Goal: Task Accomplishment & Management: Manage account settings

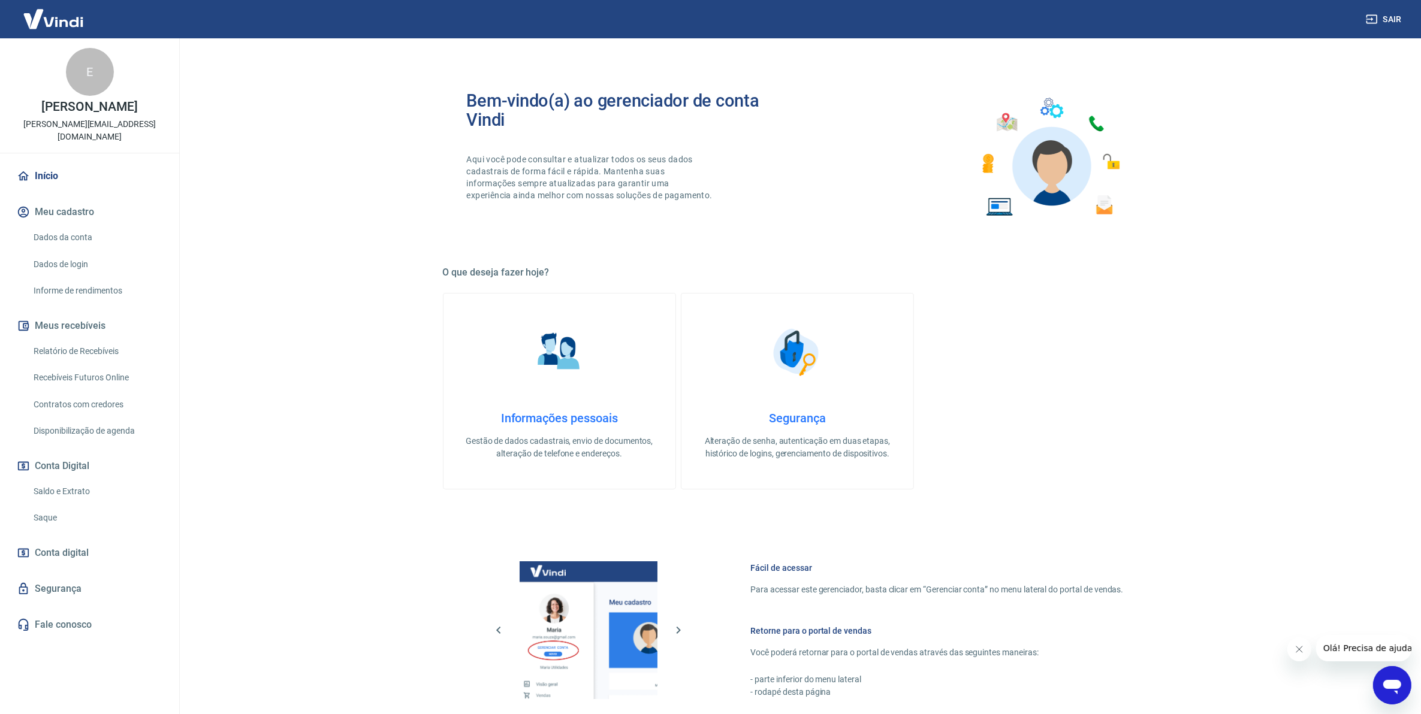
click at [1356, 493] on main "Bem-vindo(a) ao gerenciador de conta Vindi Aqui você pode consultar e atualizar…" at bounding box center [797, 376] width 1247 height 676
click at [80, 346] on link "Relatório de Recebíveis" at bounding box center [97, 351] width 136 height 25
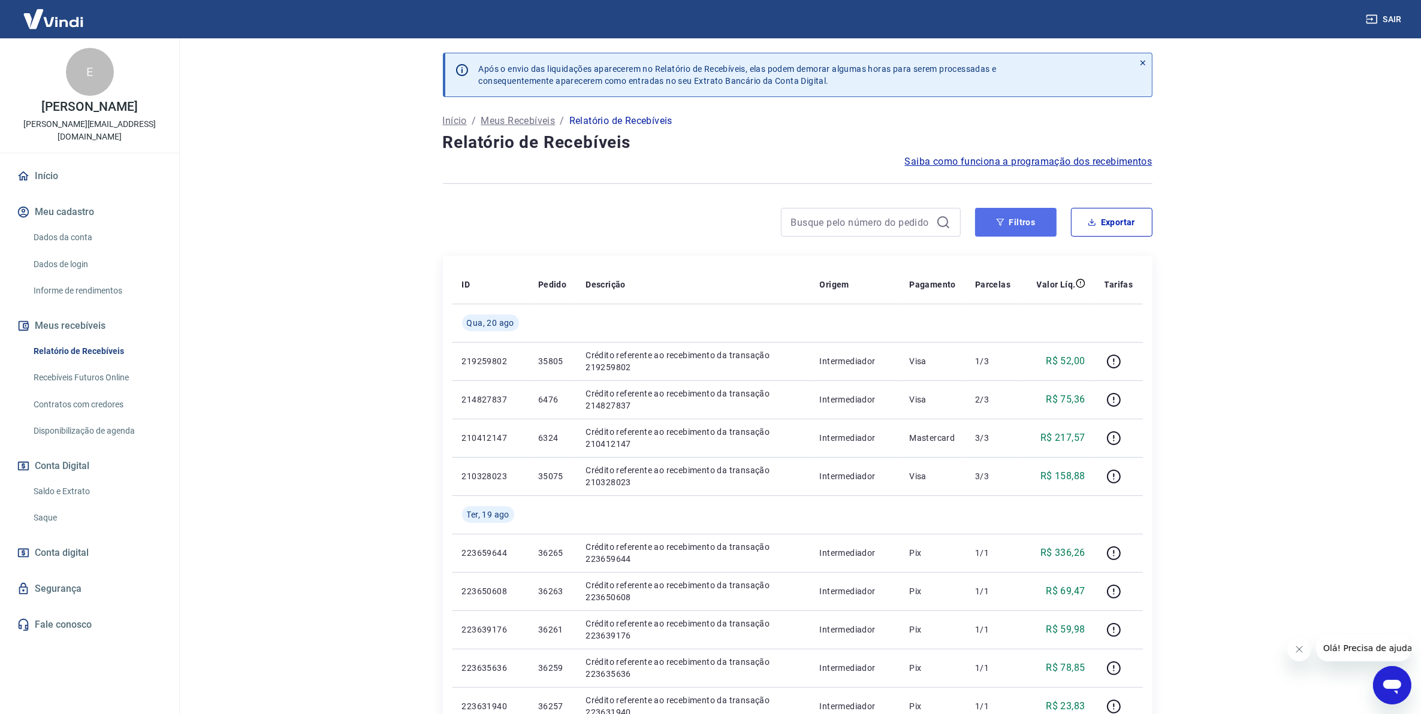
click at [998, 223] on icon "button" at bounding box center [1000, 222] width 8 height 8
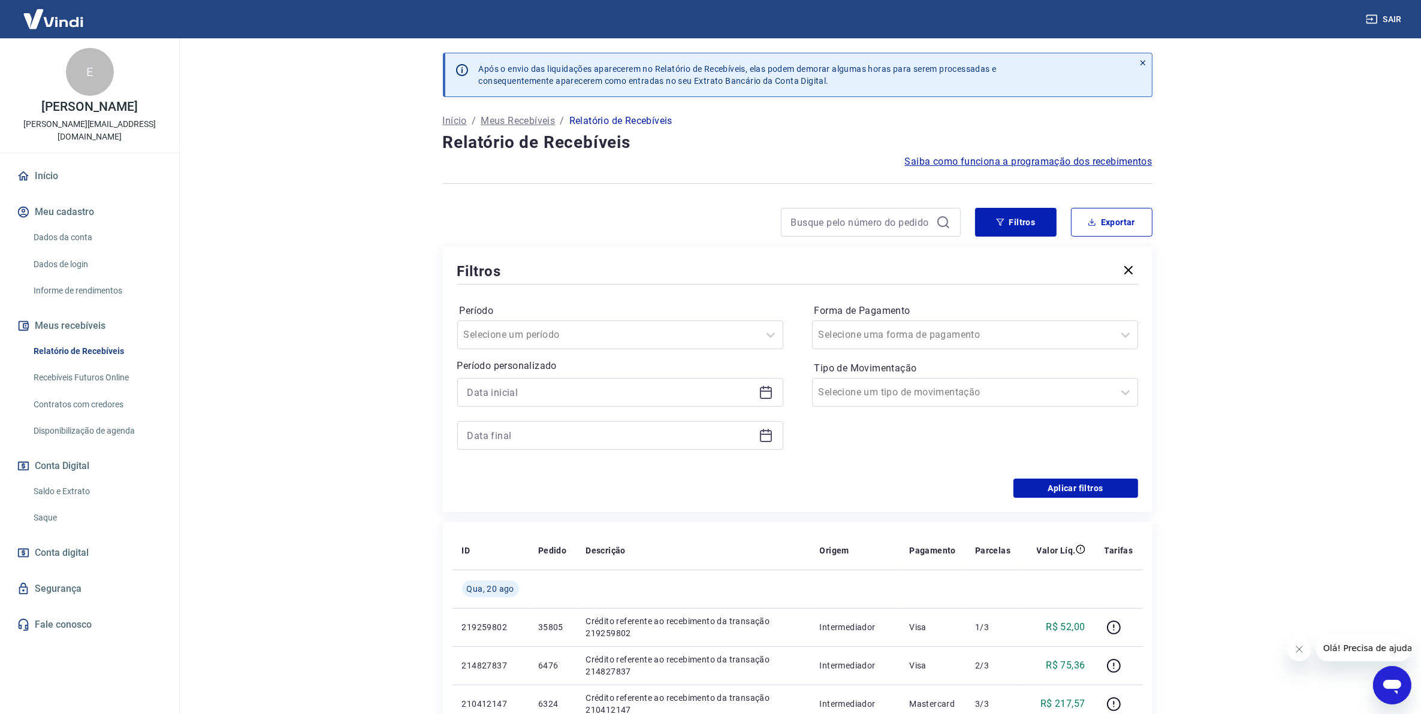
click at [771, 393] on icon at bounding box center [766, 392] width 14 height 14
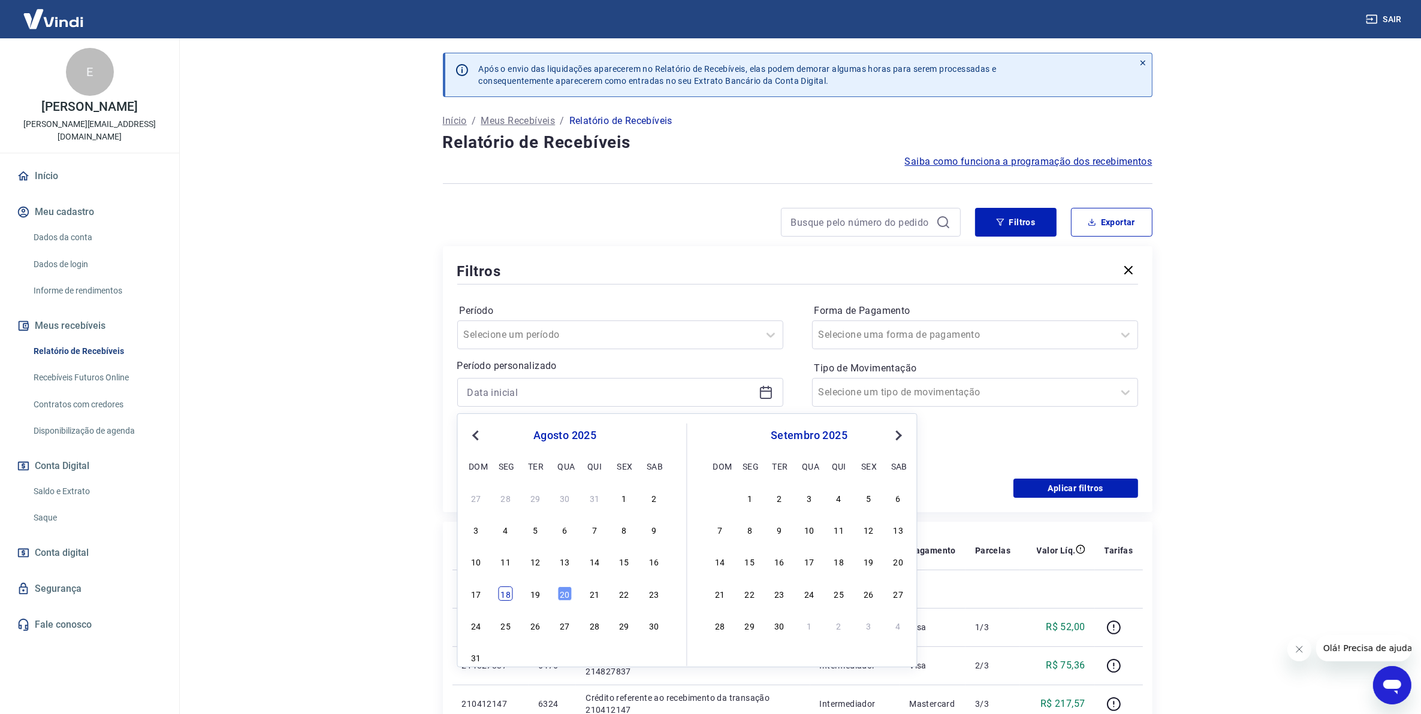
click at [510, 593] on div "18" at bounding box center [506, 594] width 14 height 14
type input "[DATE]"
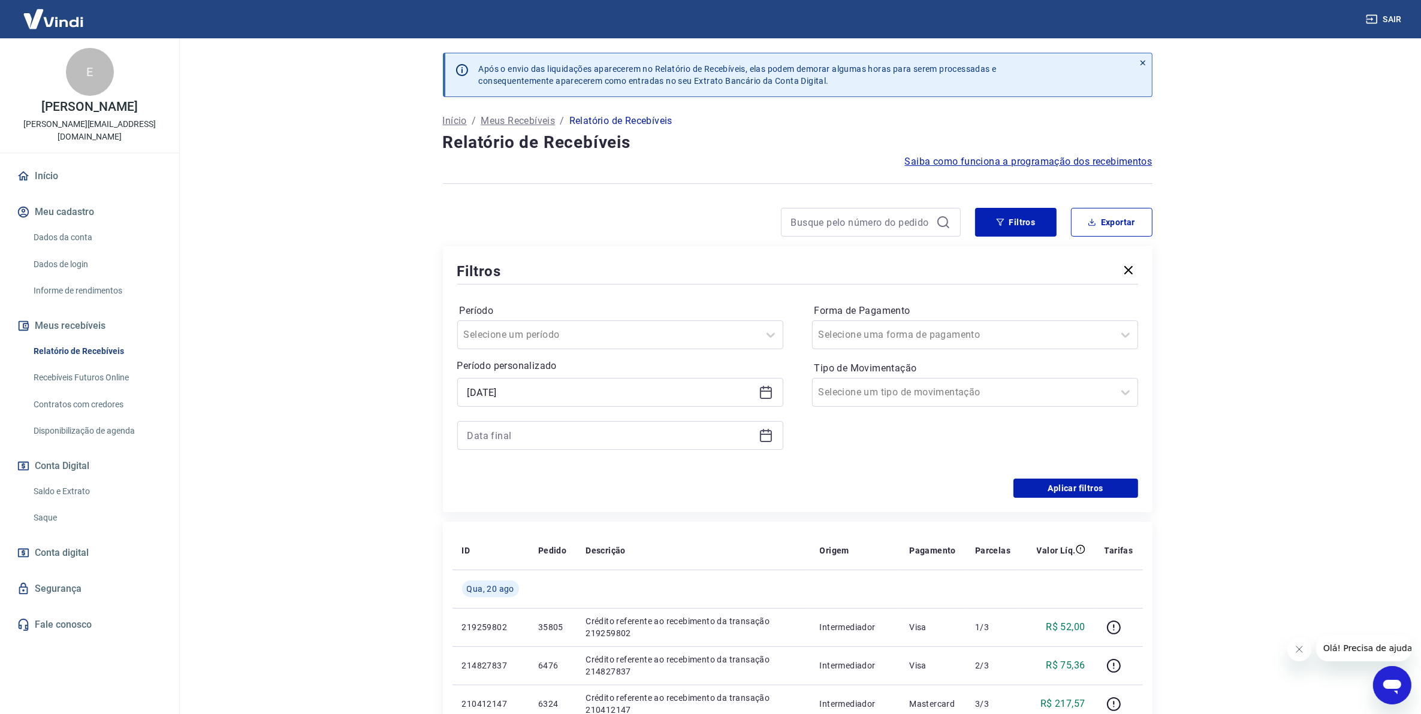
click at [770, 436] on icon at bounding box center [766, 436] width 14 height 14
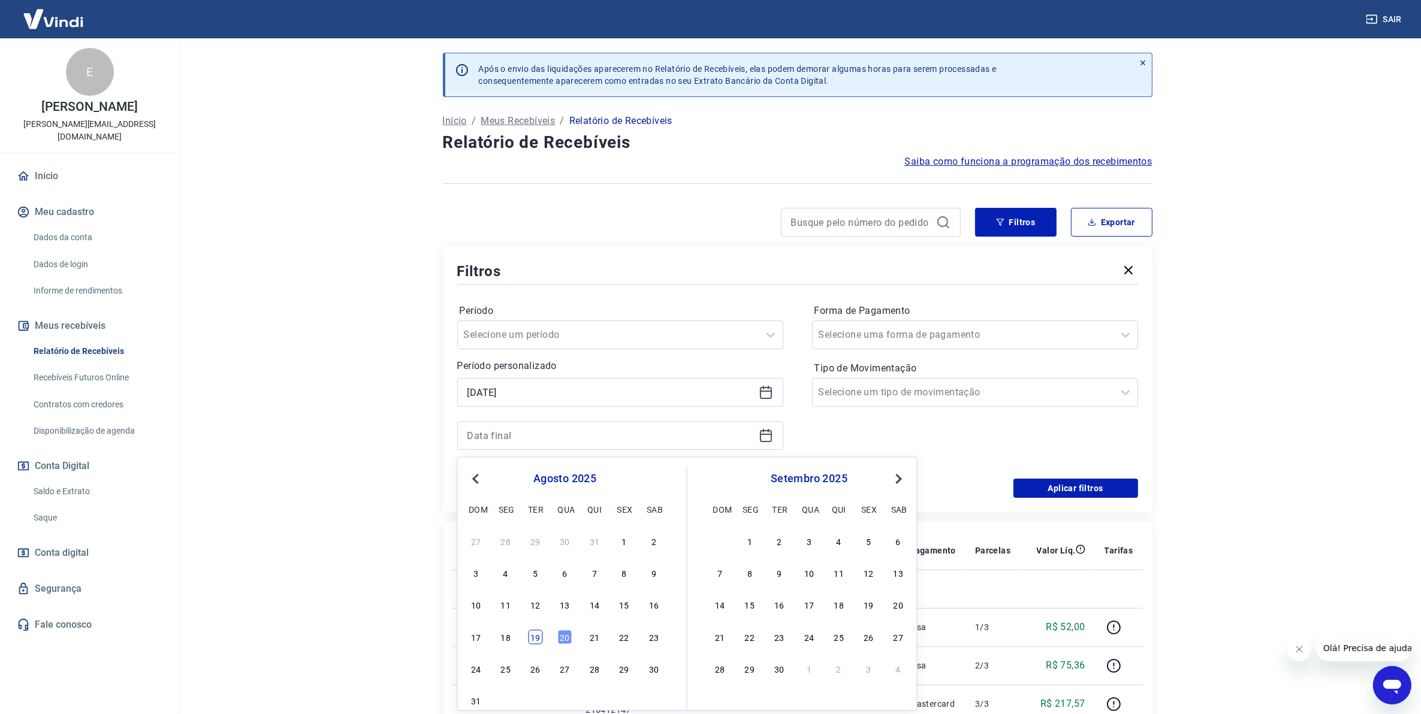
click at [532, 639] on div "19" at bounding box center [535, 637] width 14 height 14
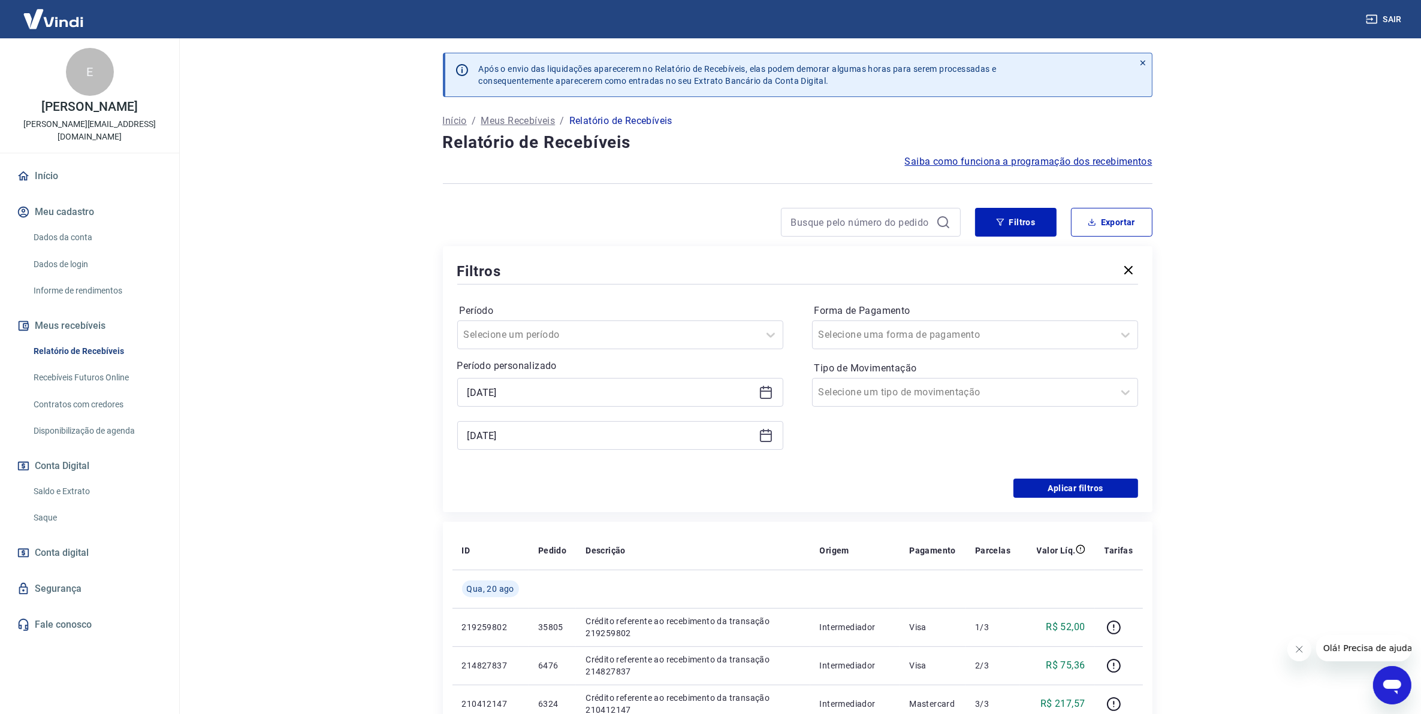
type input "[DATE]"
click at [1044, 496] on button "Aplicar filtros" at bounding box center [1076, 488] width 125 height 19
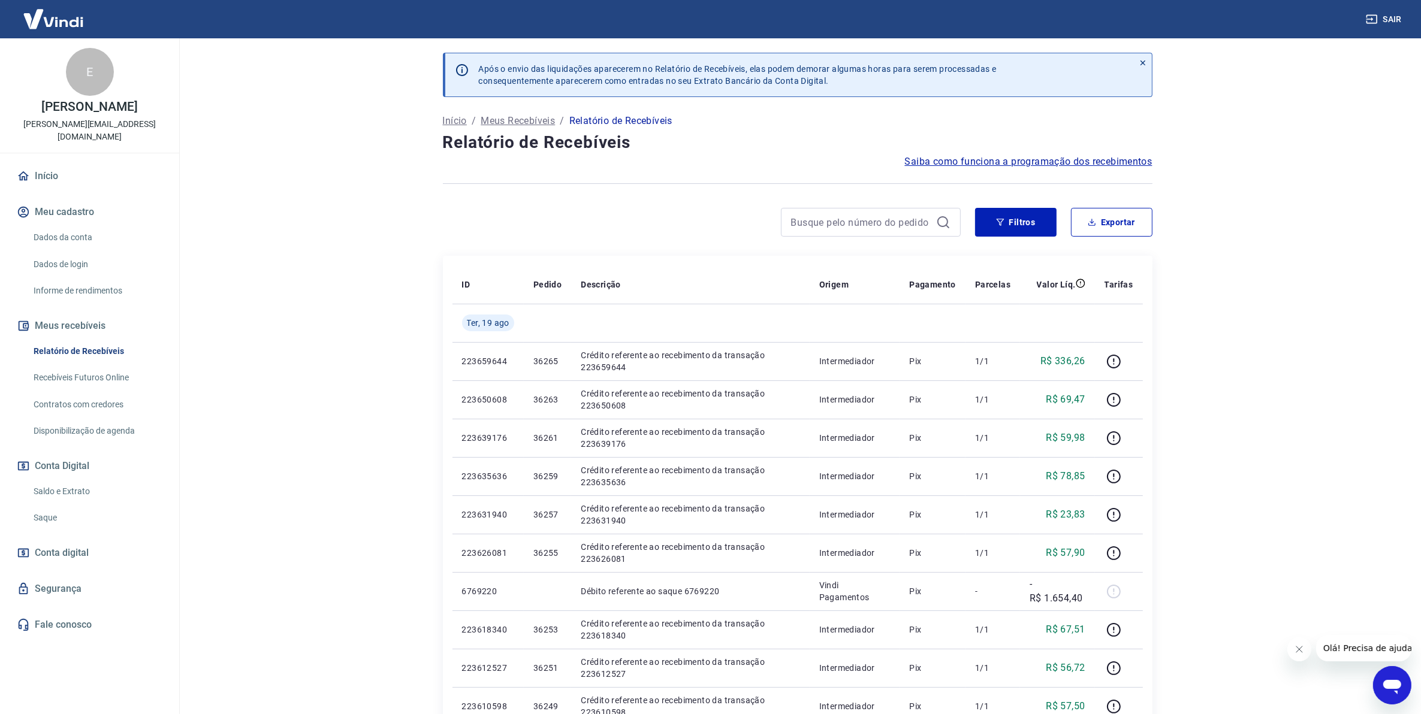
drag, startPoint x: 264, startPoint y: 577, endPoint x: 270, endPoint y: 570, distance: 8.9
click at [264, 577] on main "Após o envio das liquidações aparecerem no Relatório de Recebíveis, elas podem …" at bounding box center [797, 376] width 1247 height 676
click at [1098, 216] on button "Exportar" at bounding box center [1112, 222] width 82 height 29
type input "[DATE]"
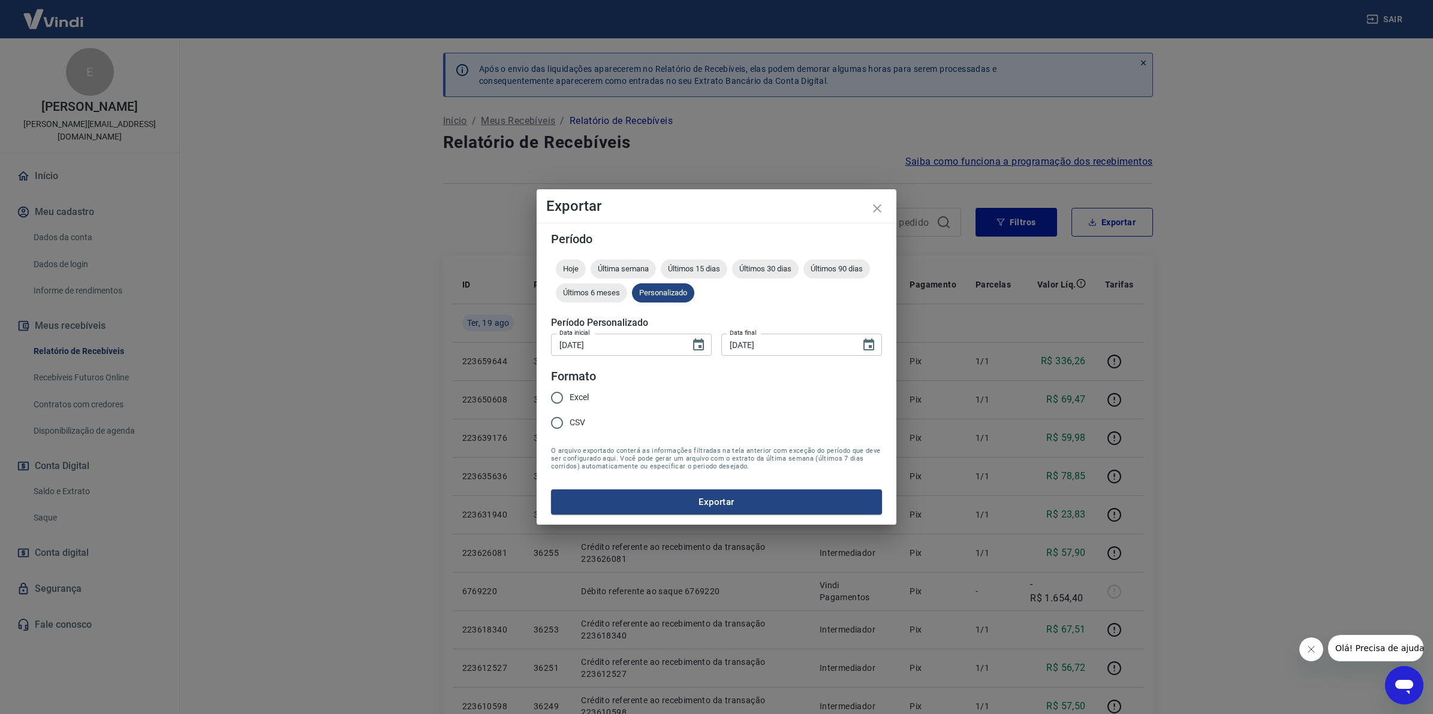
click at [556, 399] on input "Excel" at bounding box center [556, 397] width 25 height 25
radio input "true"
click at [595, 497] on button "Exportar" at bounding box center [716, 502] width 331 height 25
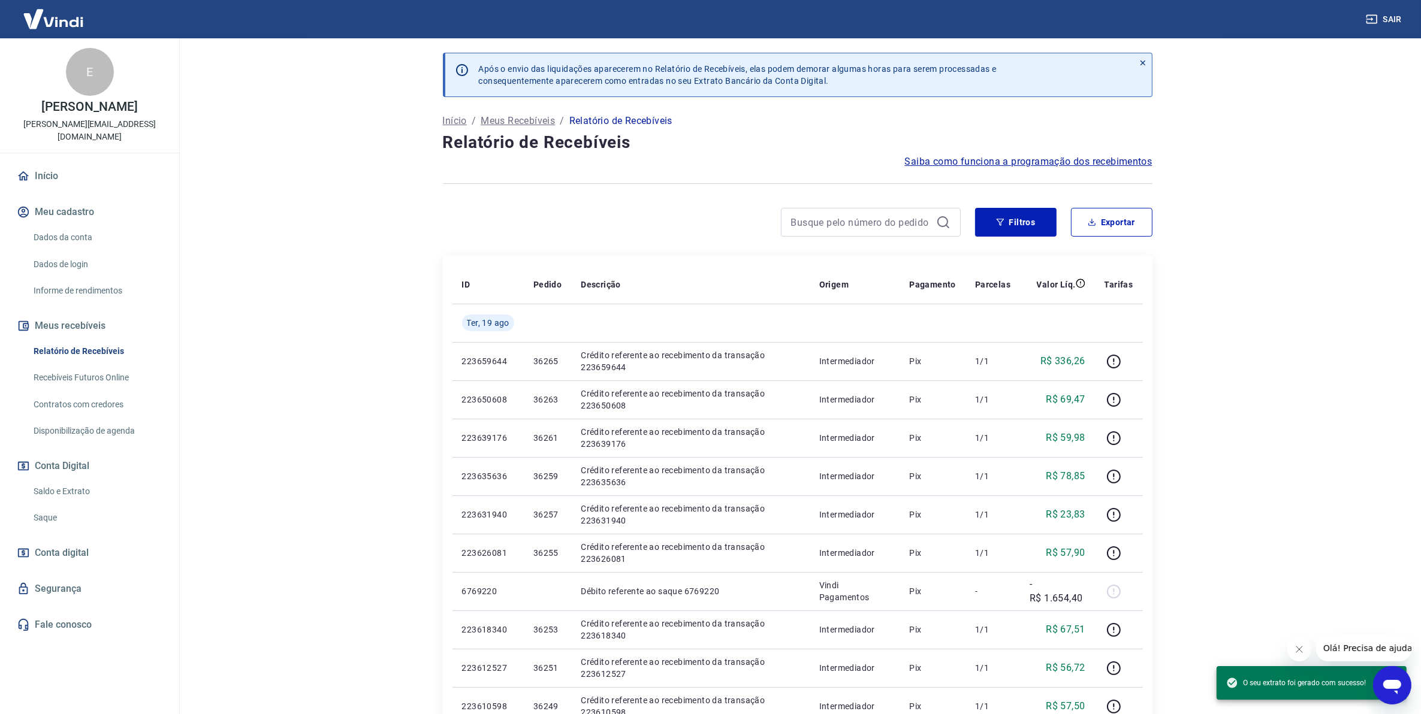
click at [42, 480] on link "Saldo e Extrato" at bounding box center [97, 492] width 136 height 25
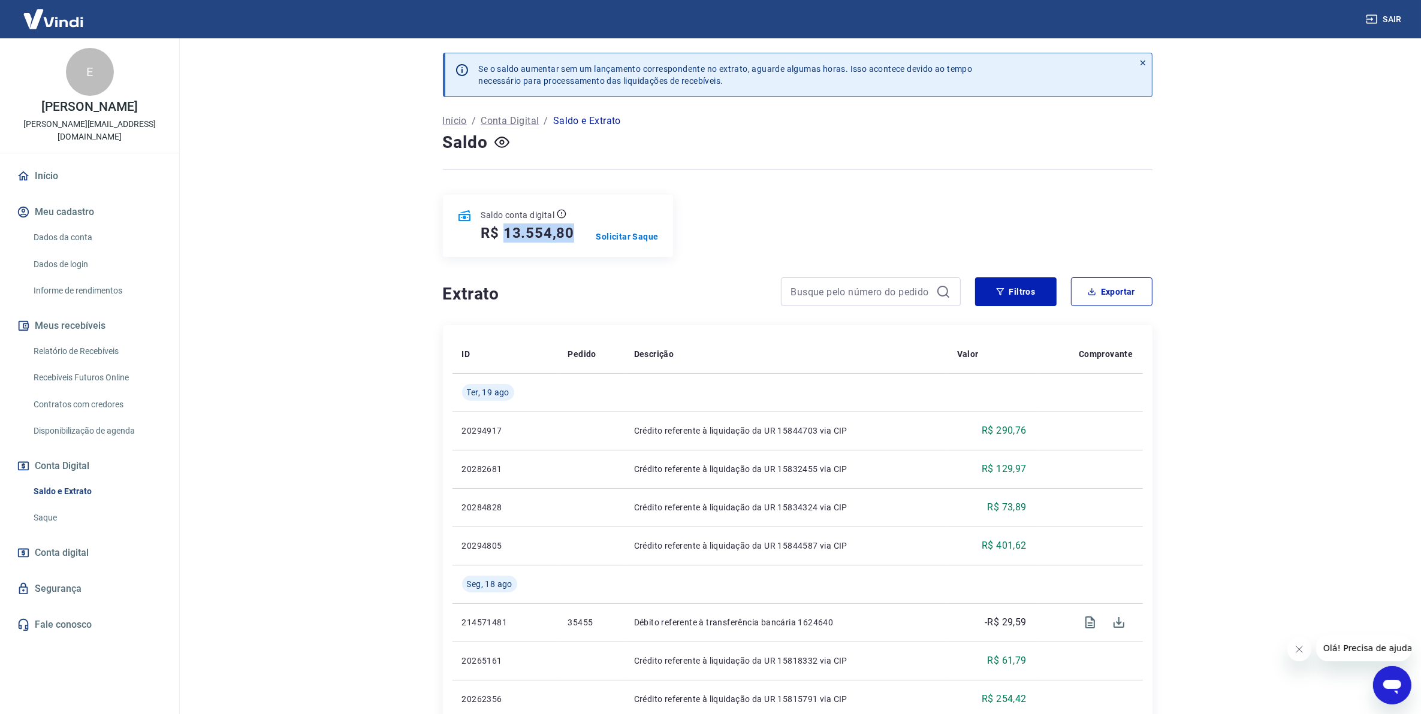
drag, startPoint x: 582, startPoint y: 233, endPoint x: 507, endPoint y: 240, distance: 75.3
click at [507, 240] on div "Saldo conta digital R$ 13.554,80 Solicitar Saque" at bounding box center [558, 226] width 230 height 62
copy h5 "13.554,80"
click at [633, 242] on p "Solicitar Saque" at bounding box center [627, 237] width 62 height 12
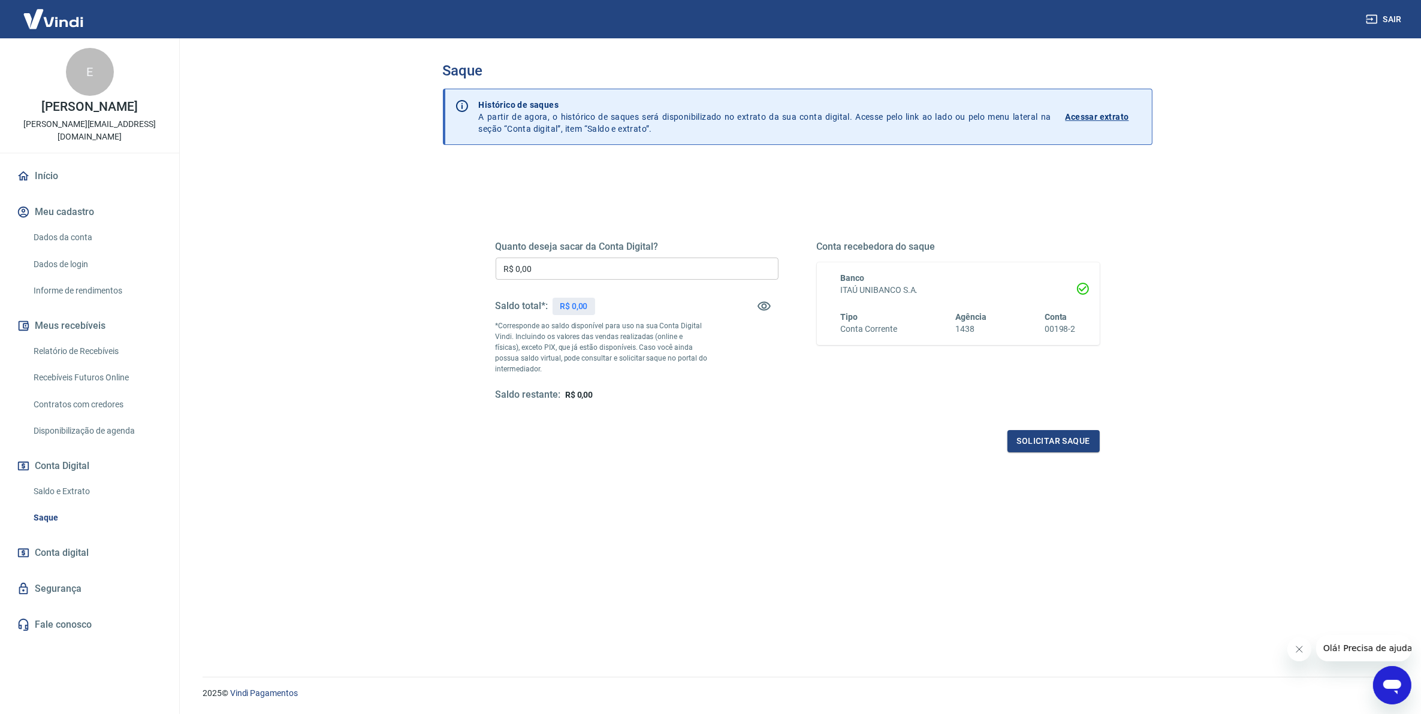
click at [582, 264] on input "R$ 0,00" at bounding box center [637, 269] width 283 height 22
type input "R$ 13.000,00"
click at [1050, 429] on div "Quanto deseja sacar da Conta Digital? R$ 13.000,00 ​ Saldo total*: R$ 13.554,80…" at bounding box center [798, 332] width 604 height 240
click at [1049, 432] on button "Solicitar saque" at bounding box center [1054, 441] width 92 height 22
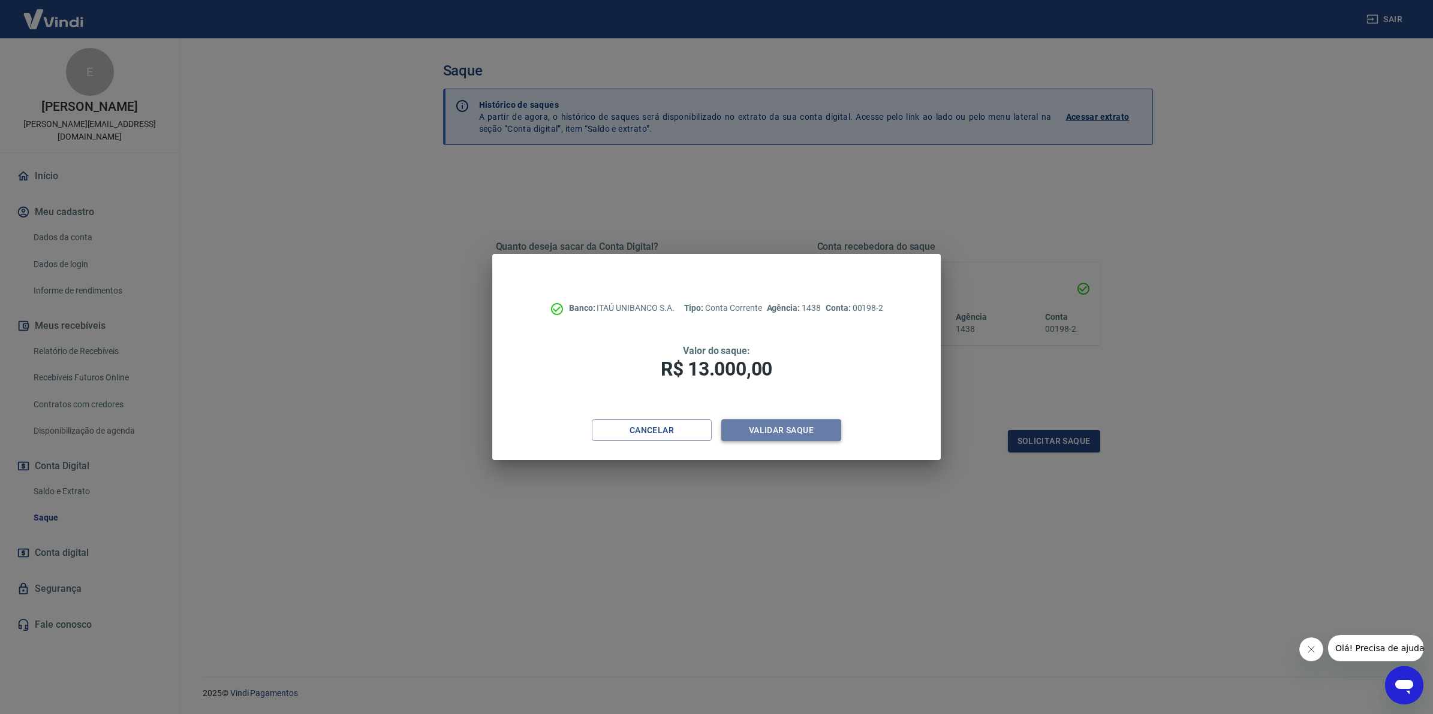
click at [818, 436] on button "Validar saque" at bounding box center [781, 431] width 120 height 22
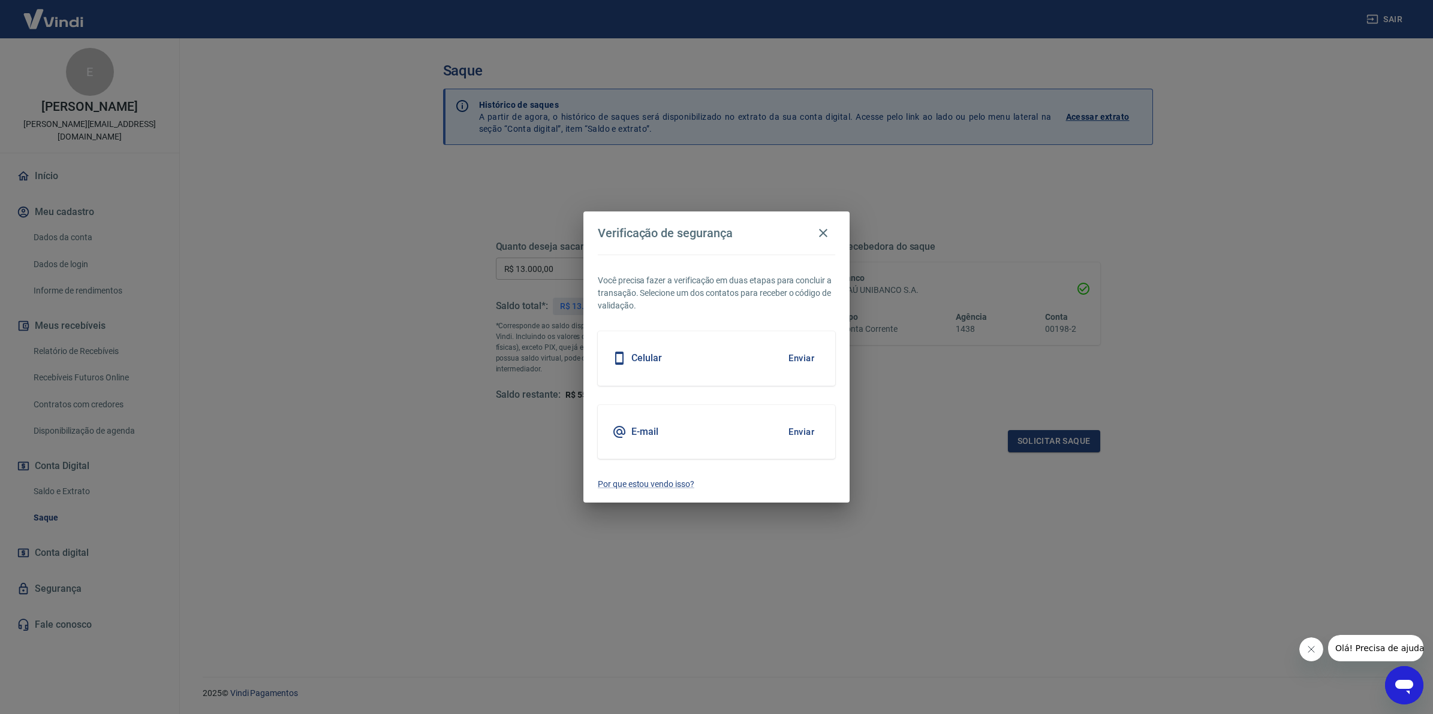
click at [647, 355] on h5 "Celular" at bounding box center [646, 358] width 31 height 12
click at [807, 435] on button "Enviar" at bounding box center [801, 432] width 39 height 25
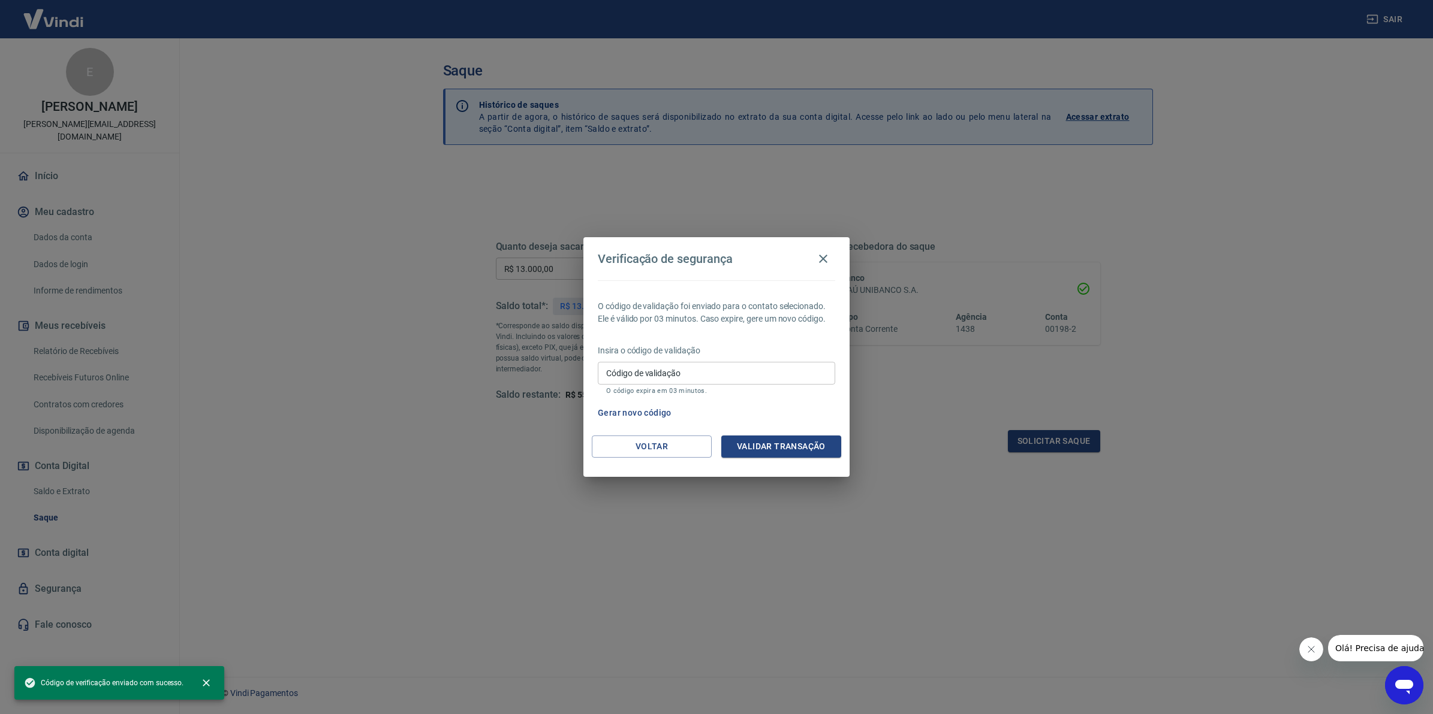
click at [697, 378] on input "Código de validação" at bounding box center [716, 373] width 237 height 22
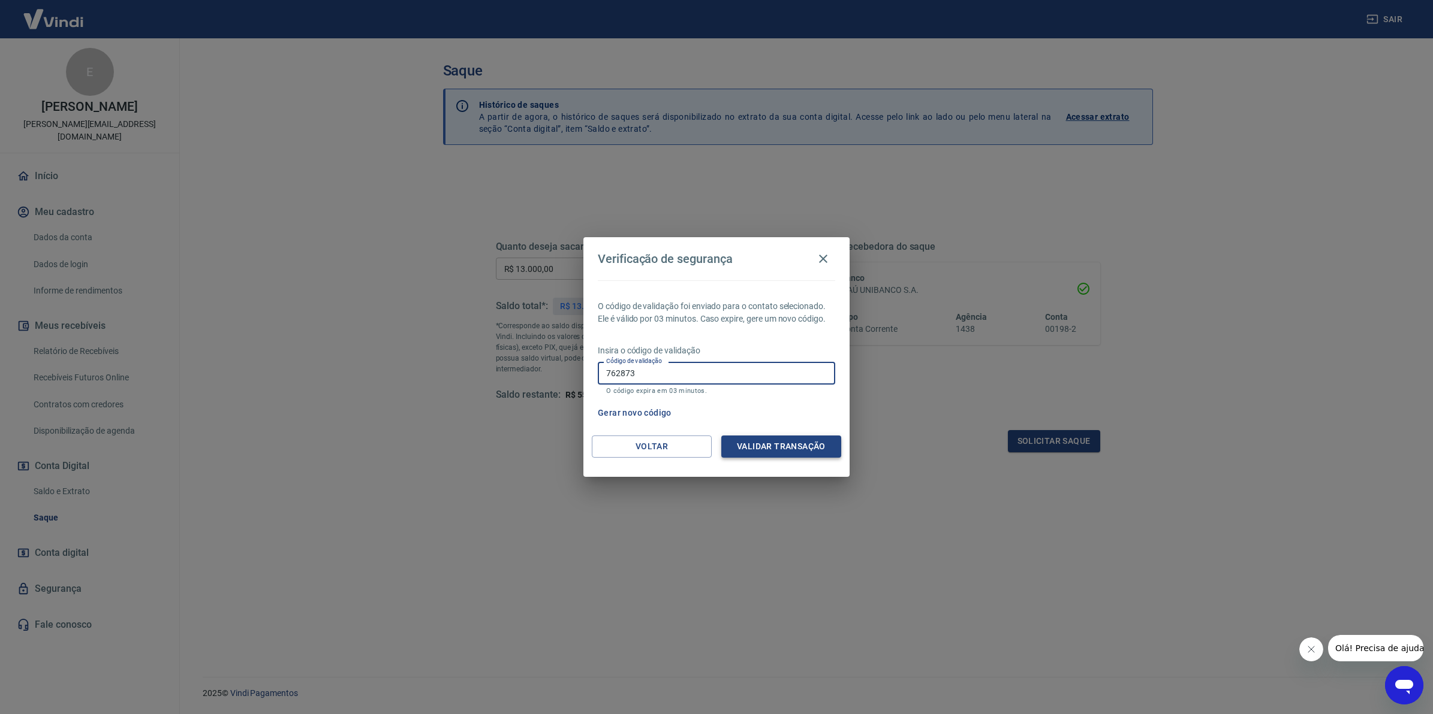
type input "762873"
click at [758, 451] on button "Validar transação" at bounding box center [781, 447] width 120 height 22
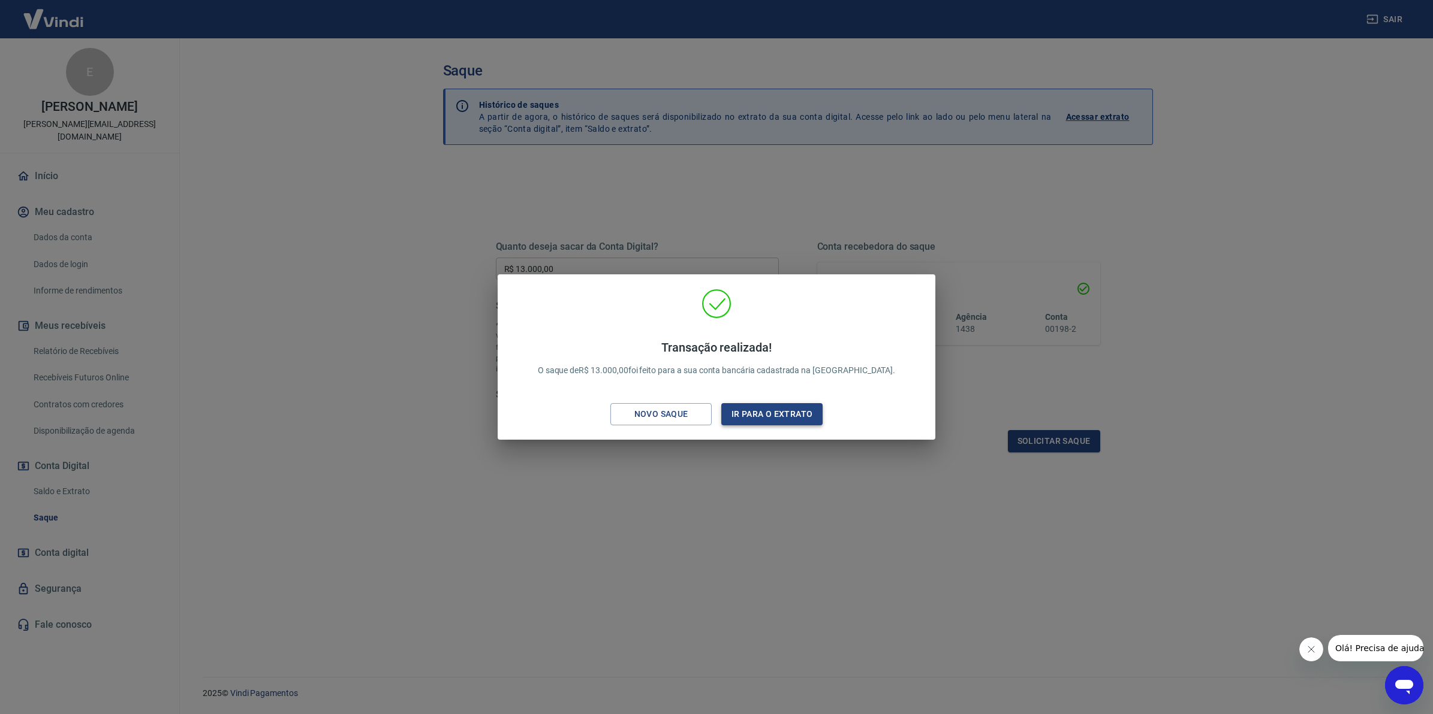
click at [780, 420] on button "Ir para o extrato" at bounding box center [771, 414] width 101 height 22
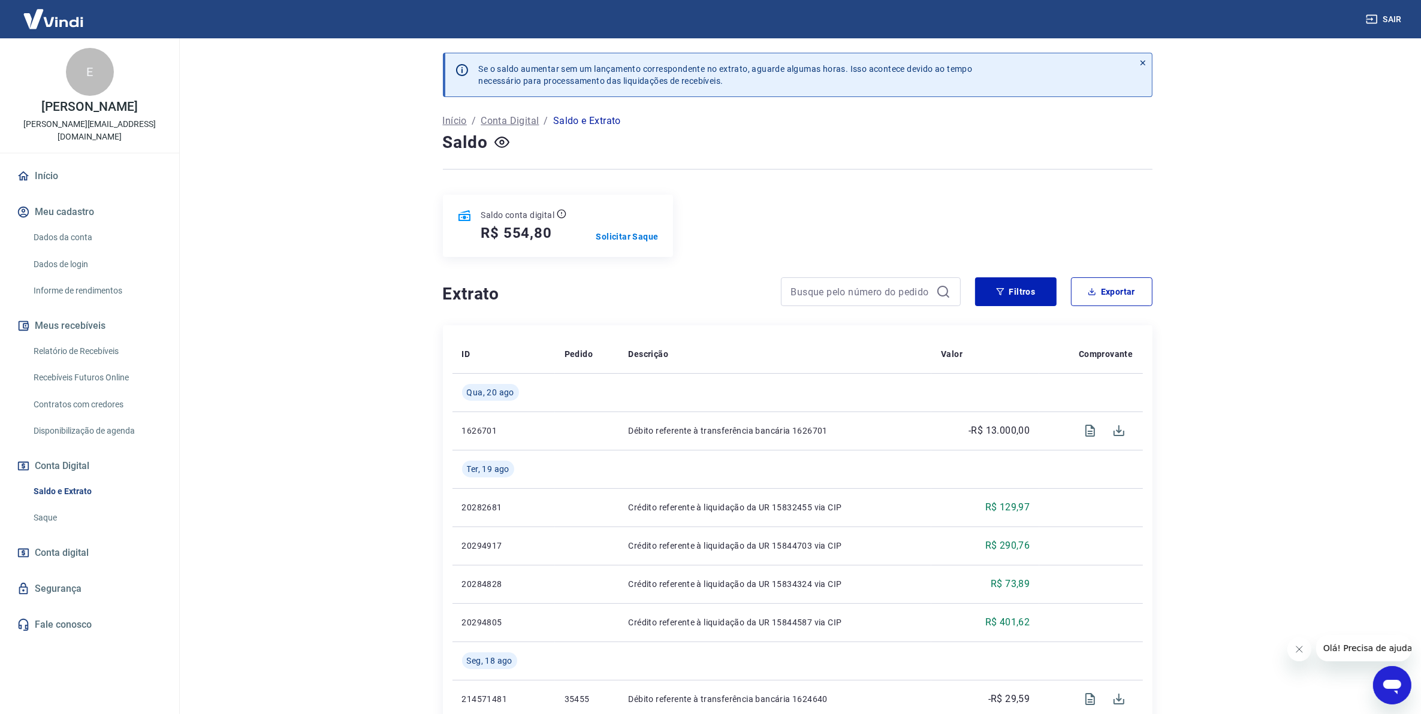
click at [1290, 224] on main "Se o saldo aumentar sem um lançamento correspondente no extrato, aguarde alguma…" at bounding box center [797, 376] width 1247 height 676
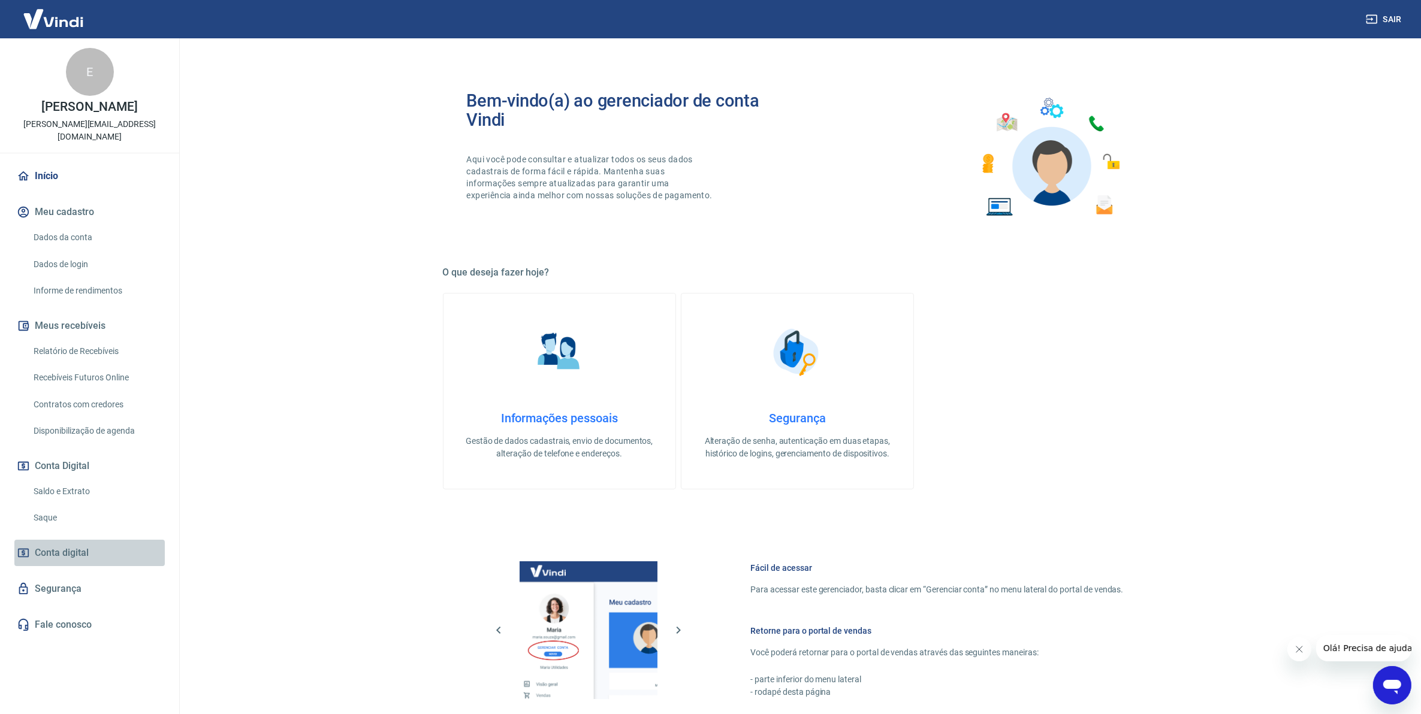
click at [47, 549] on link "Conta digital" at bounding box center [89, 553] width 150 height 26
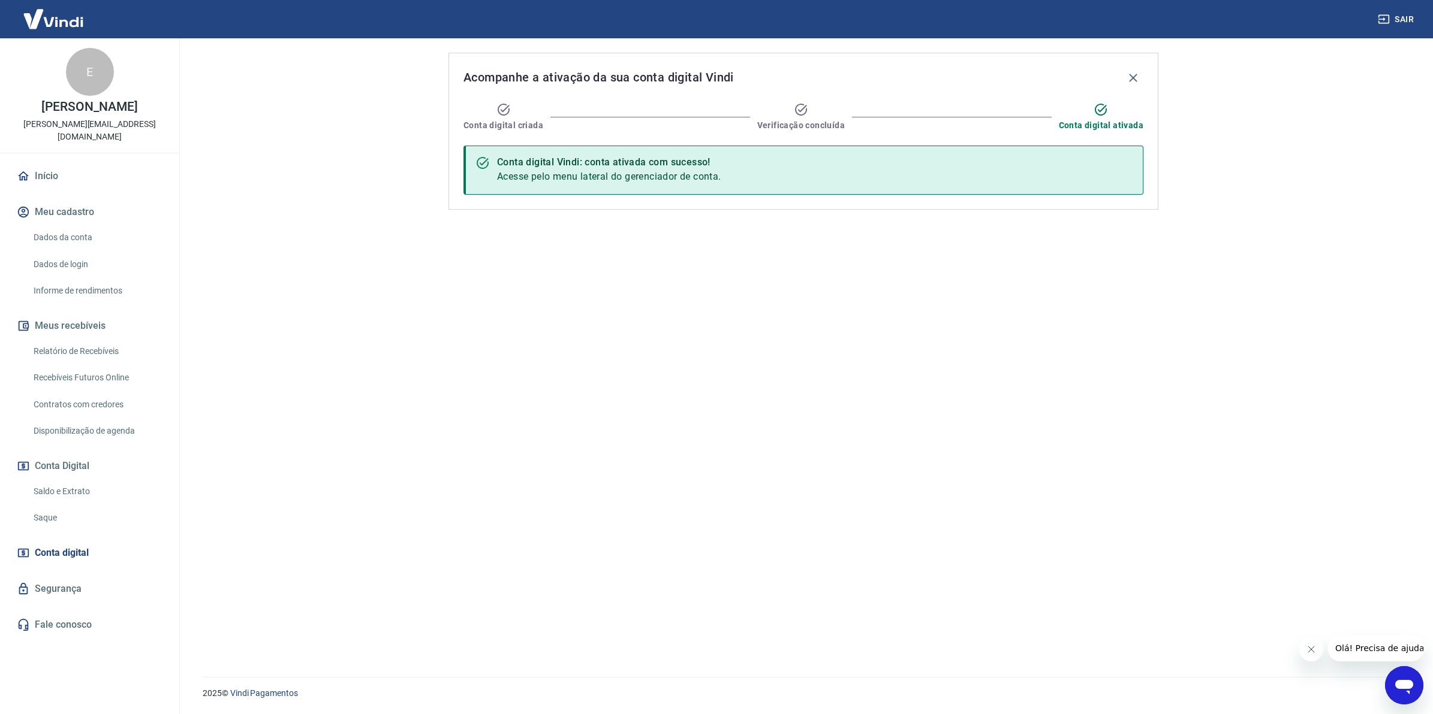
click at [52, 588] on link "Segurança" at bounding box center [89, 589] width 150 height 26
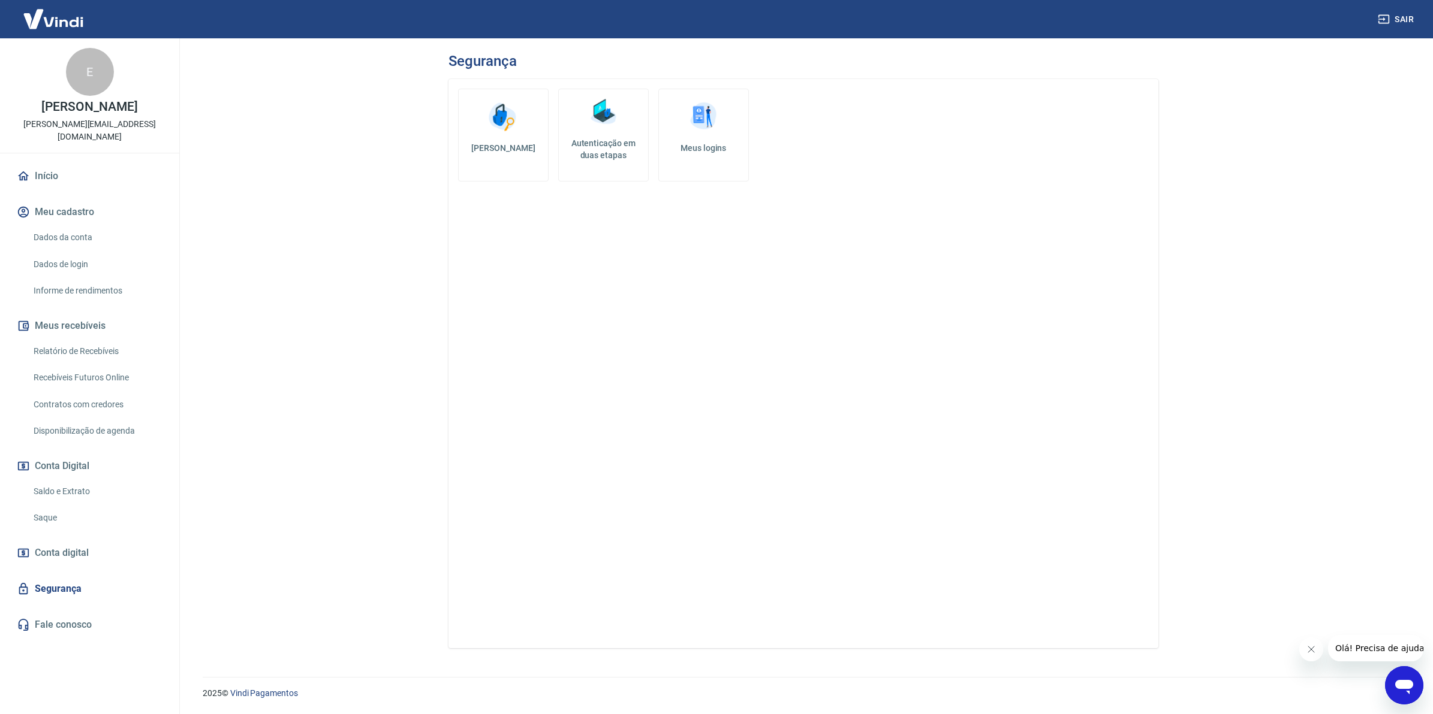
click at [55, 625] on div "E [PERSON_NAME] [PERSON_NAME][EMAIL_ADDRESS][DOMAIN_NAME] Início Meu cadastro D…" at bounding box center [89, 371] width 179 height 667
click at [70, 419] on link "Disponibilização de agenda" at bounding box center [97, 431] width 136 height 25
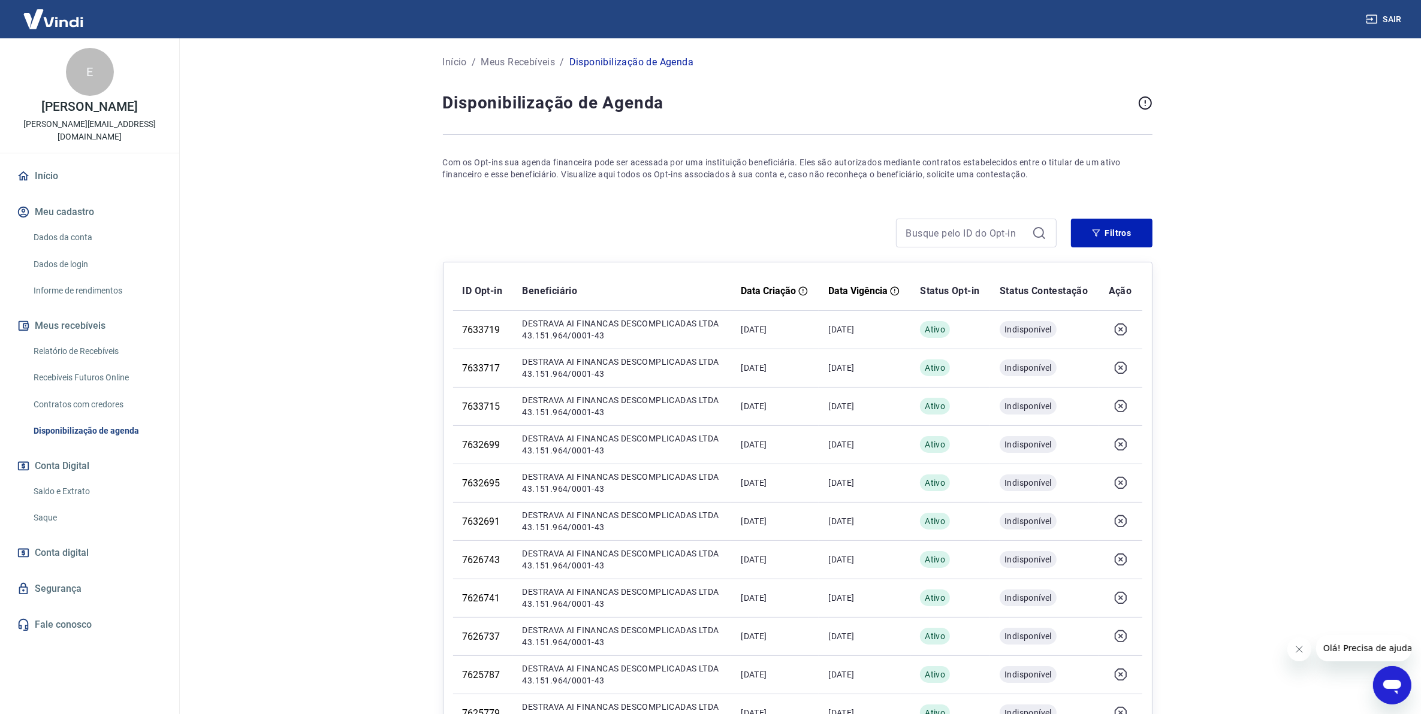
click at [126, 339] on link "Relatório de Recebíveis" at bounding box center [97, 351] width 136 height 25
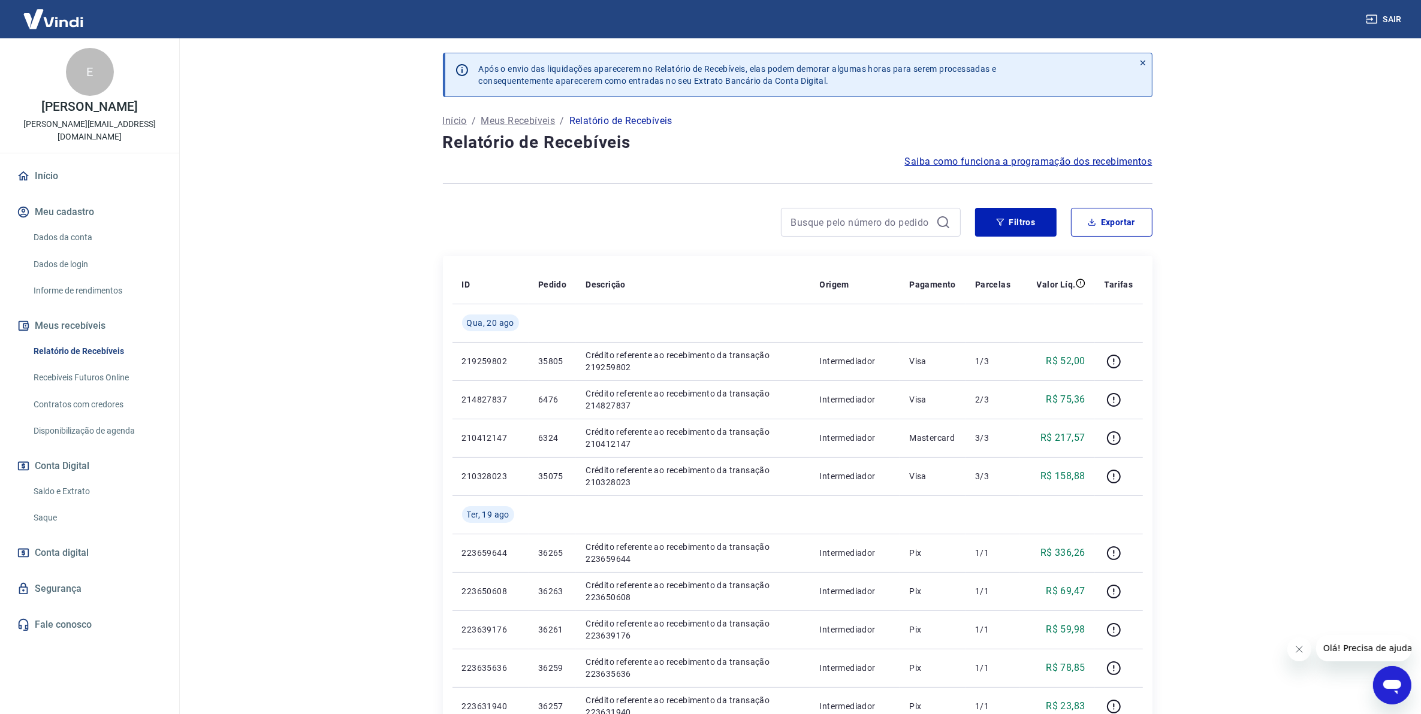
click at [113, 366] on link "Recebíveis Futuros Online" at bounding box center [97, 378] width 136 height 25
